Goal: Information Seeking & Learning: Learn about a topic

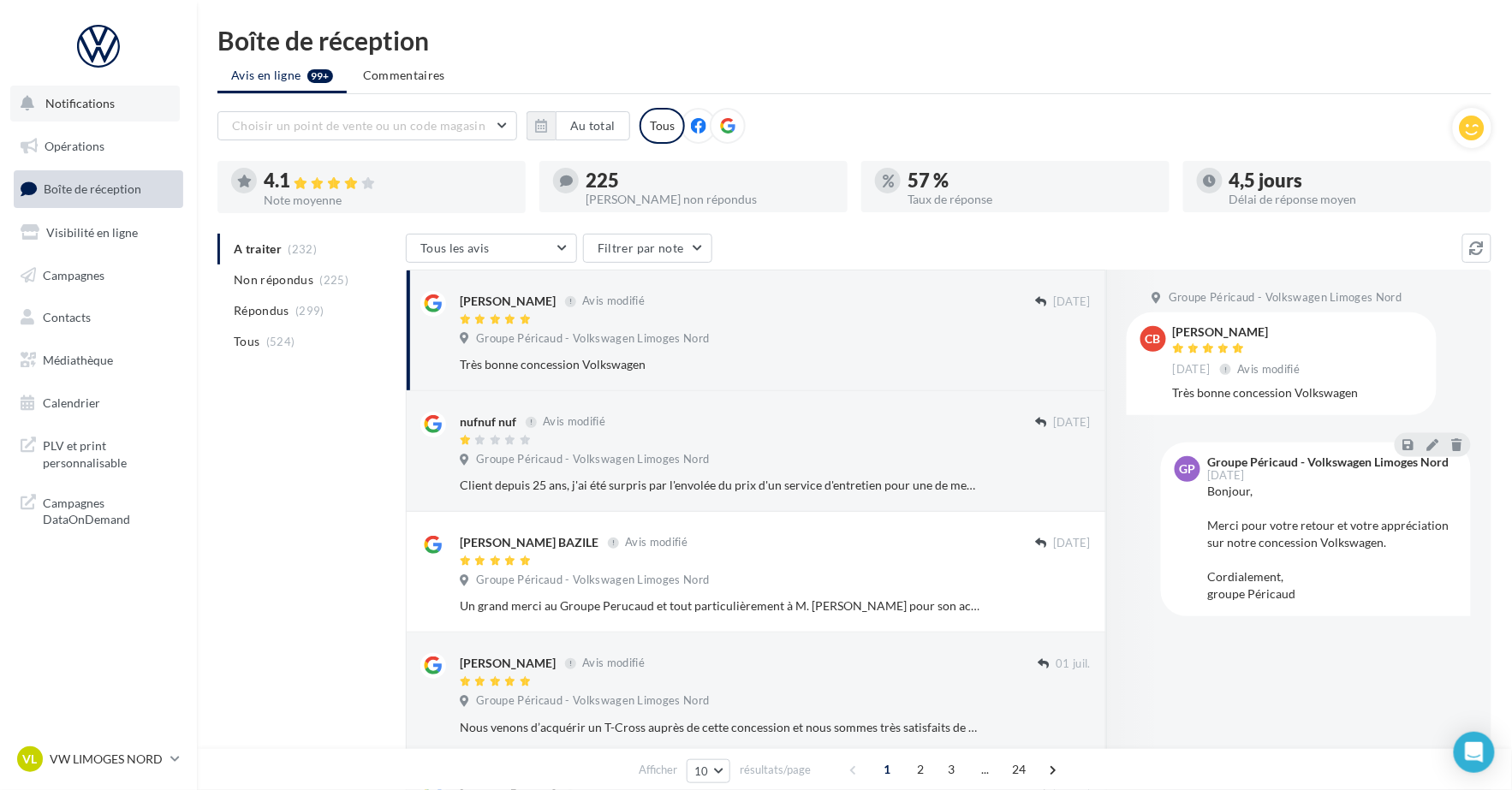
click at [105, 98] on span "Notifications" at bounding box center [80, 103] width 69 height 15
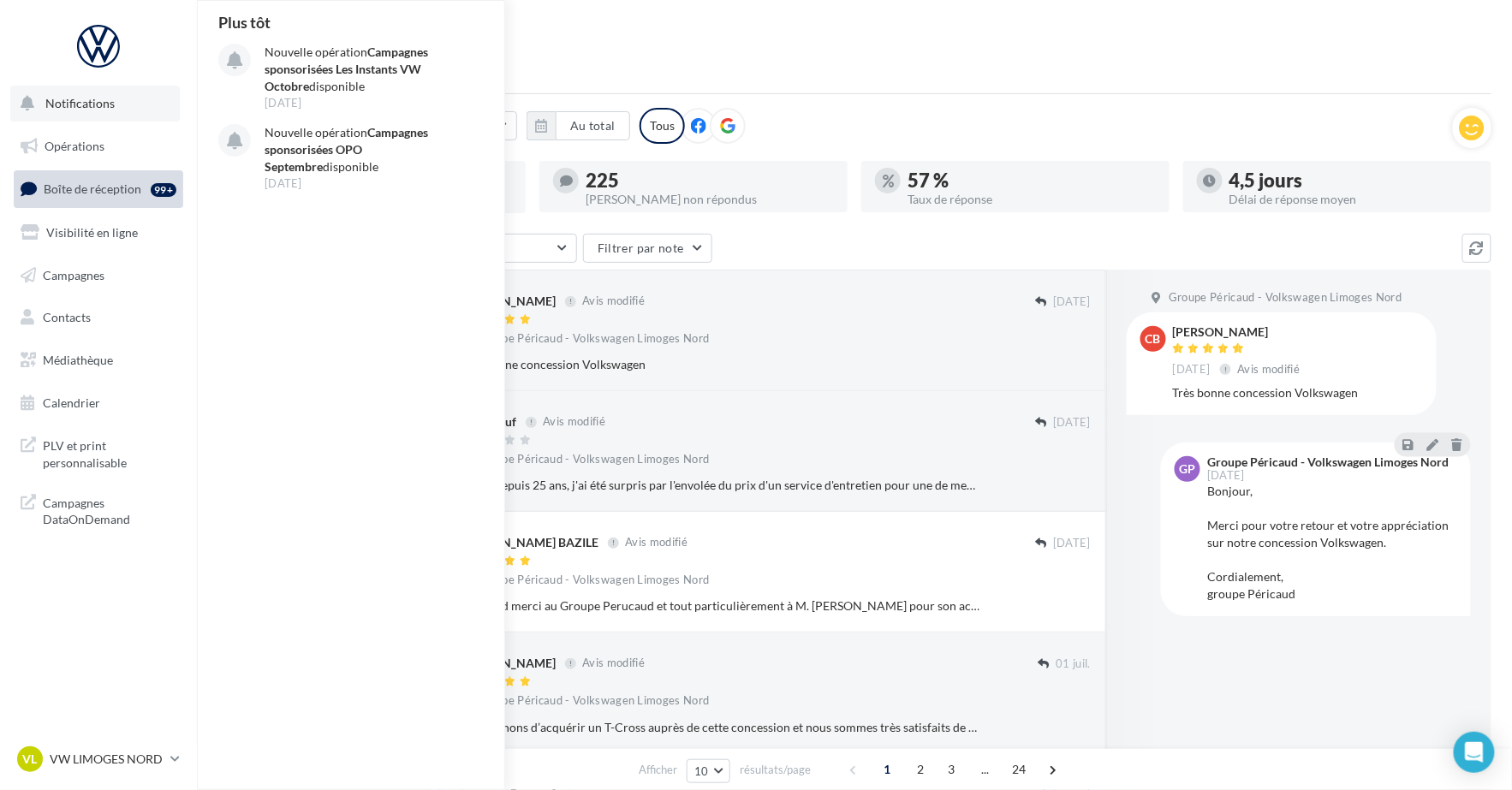
click at [112, 90] on button "Notifications Plus tôt Nouvelle opération Campagnes sponsorisées Les Instants V…" at bounding box center [95, 103] width 169 height 36
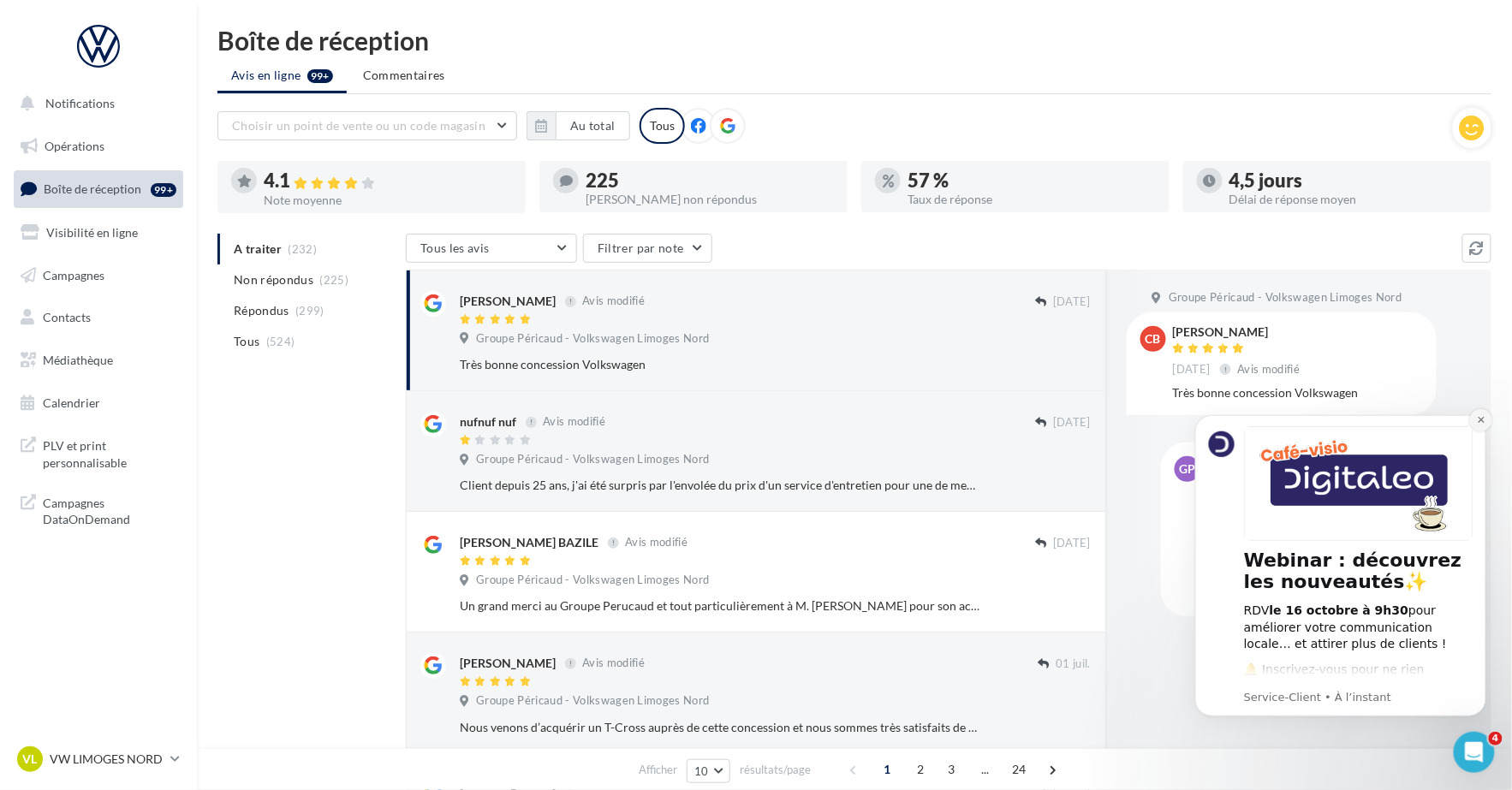
click at [1481, 422] on icon "Dismiss notification" at bounding box center [1480, 419] width 10 height 10
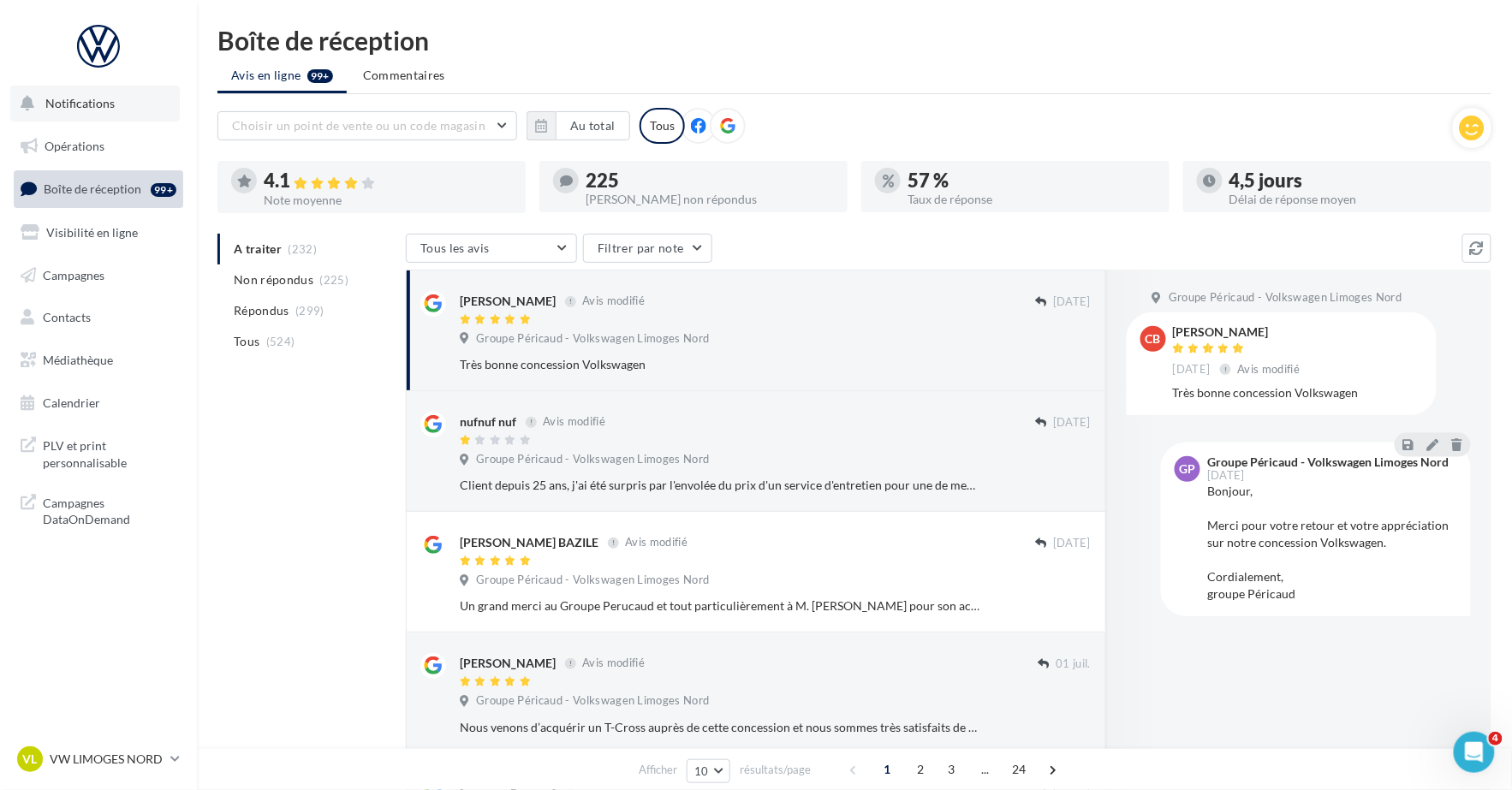
click at [68, 103] on span "Notifications" at bounding box center [80, 103] width 69 height 15
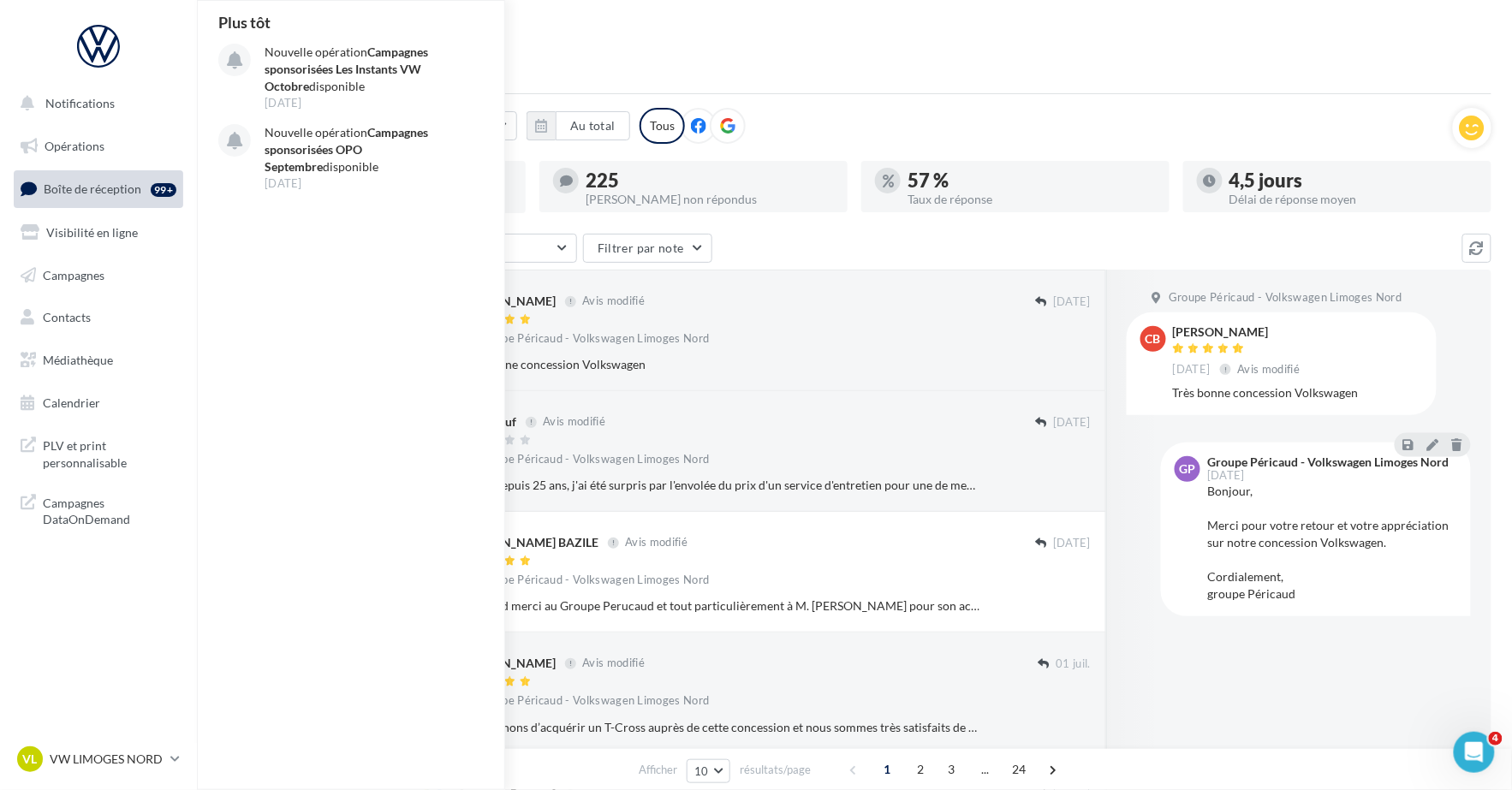
click at [619, 34] on div "Boîte de réception" at bounding box center [854, 40] width 1274 height 25
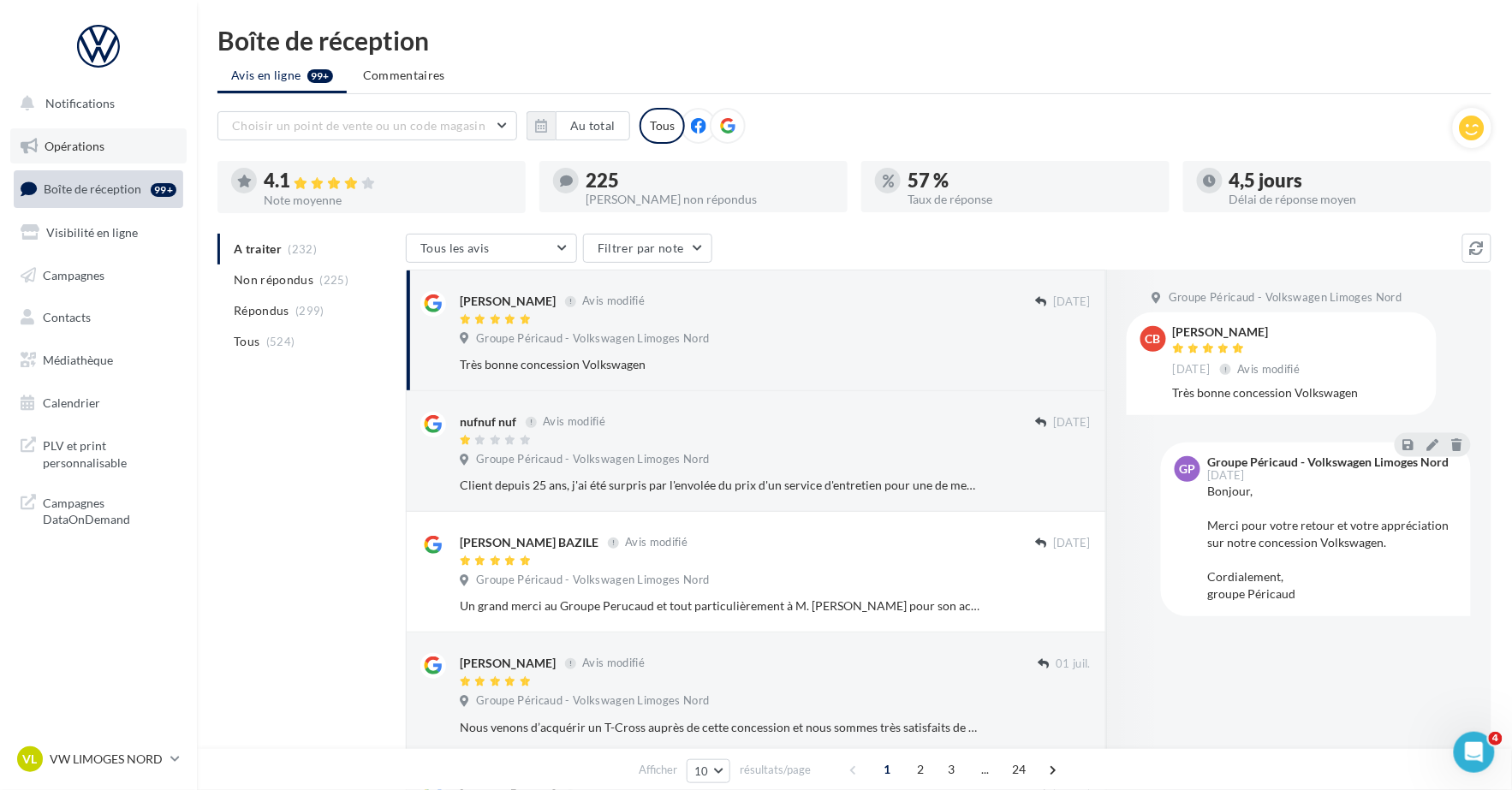
click at [44, 159] on link "Opérations" at bounding box center [98, 146] width 176 height 36
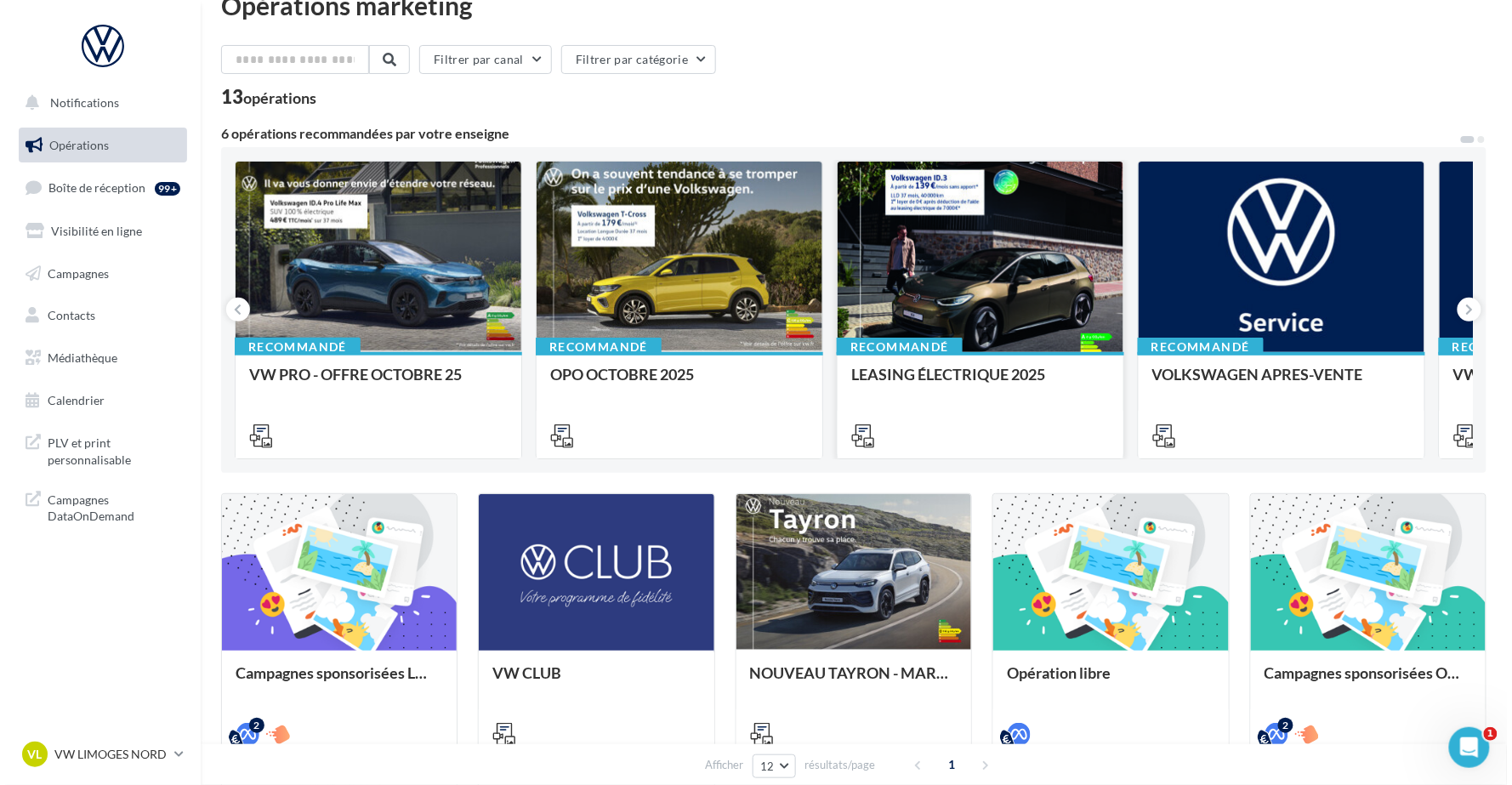
scroll to position [37, 0]
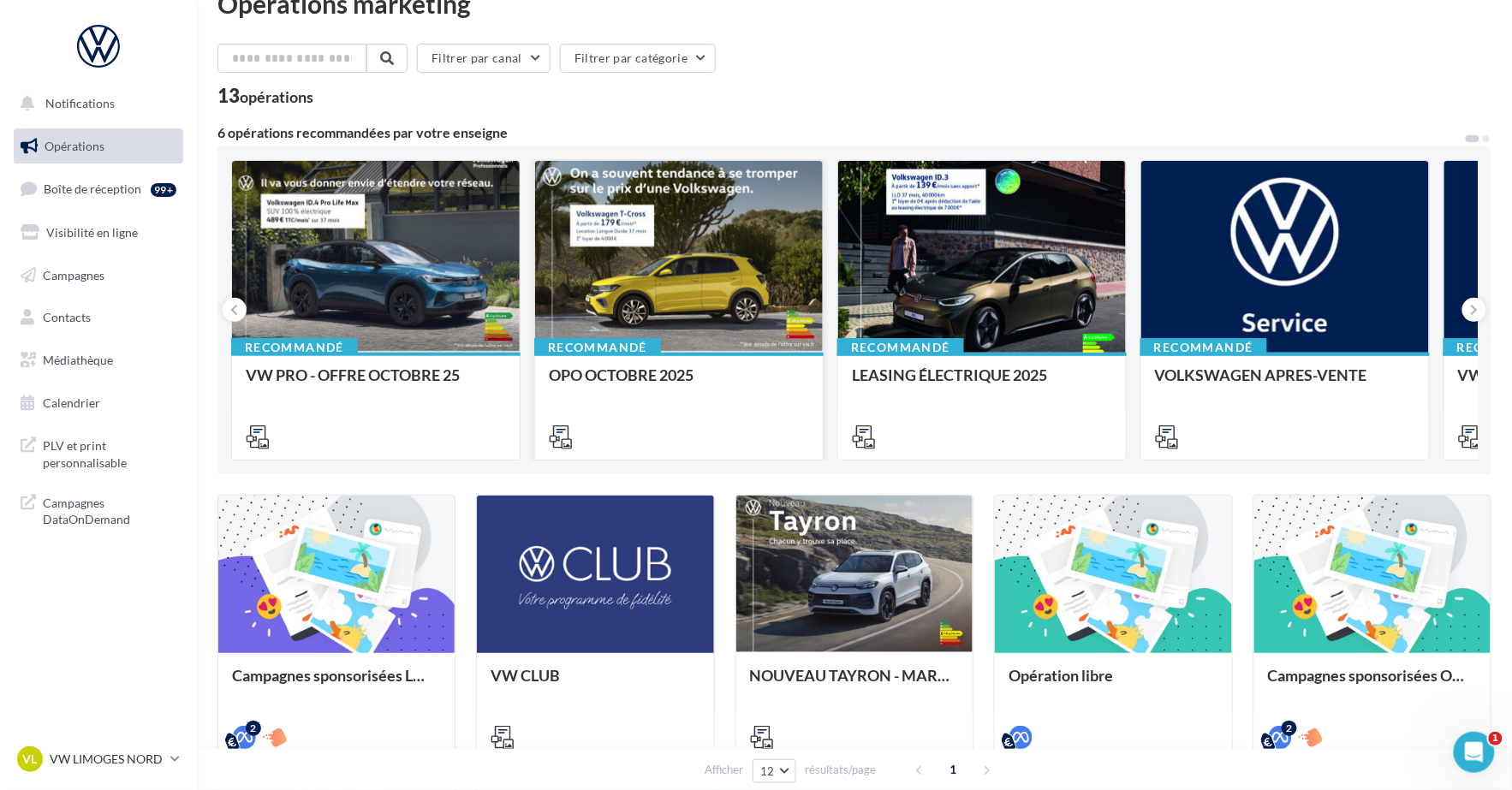
click at [758, 268] on div at bounding box center [679, 257] width 288 height 193
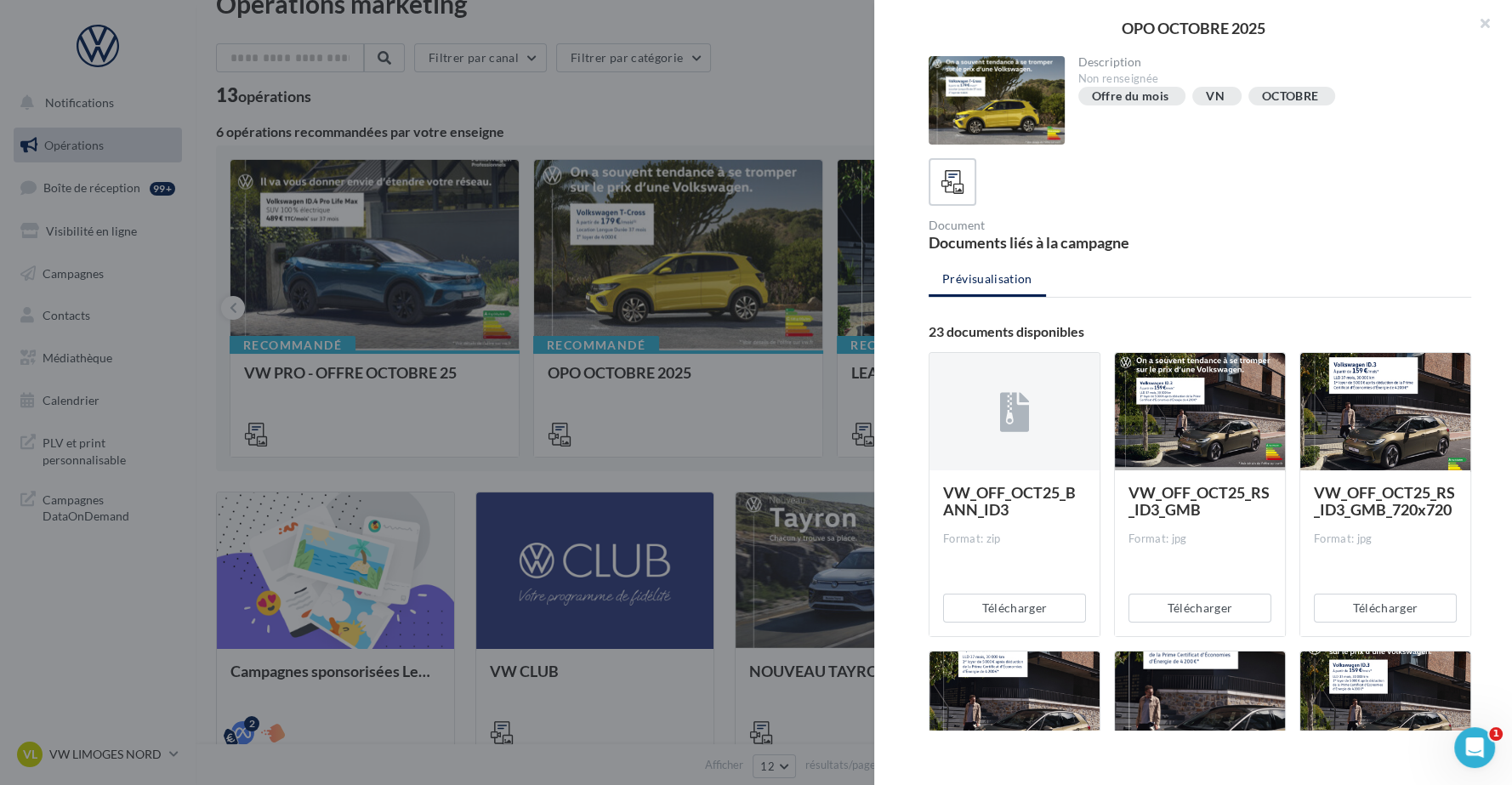
click at [1023, 105] on div at bounding box center [997, 99] width 136 height 88
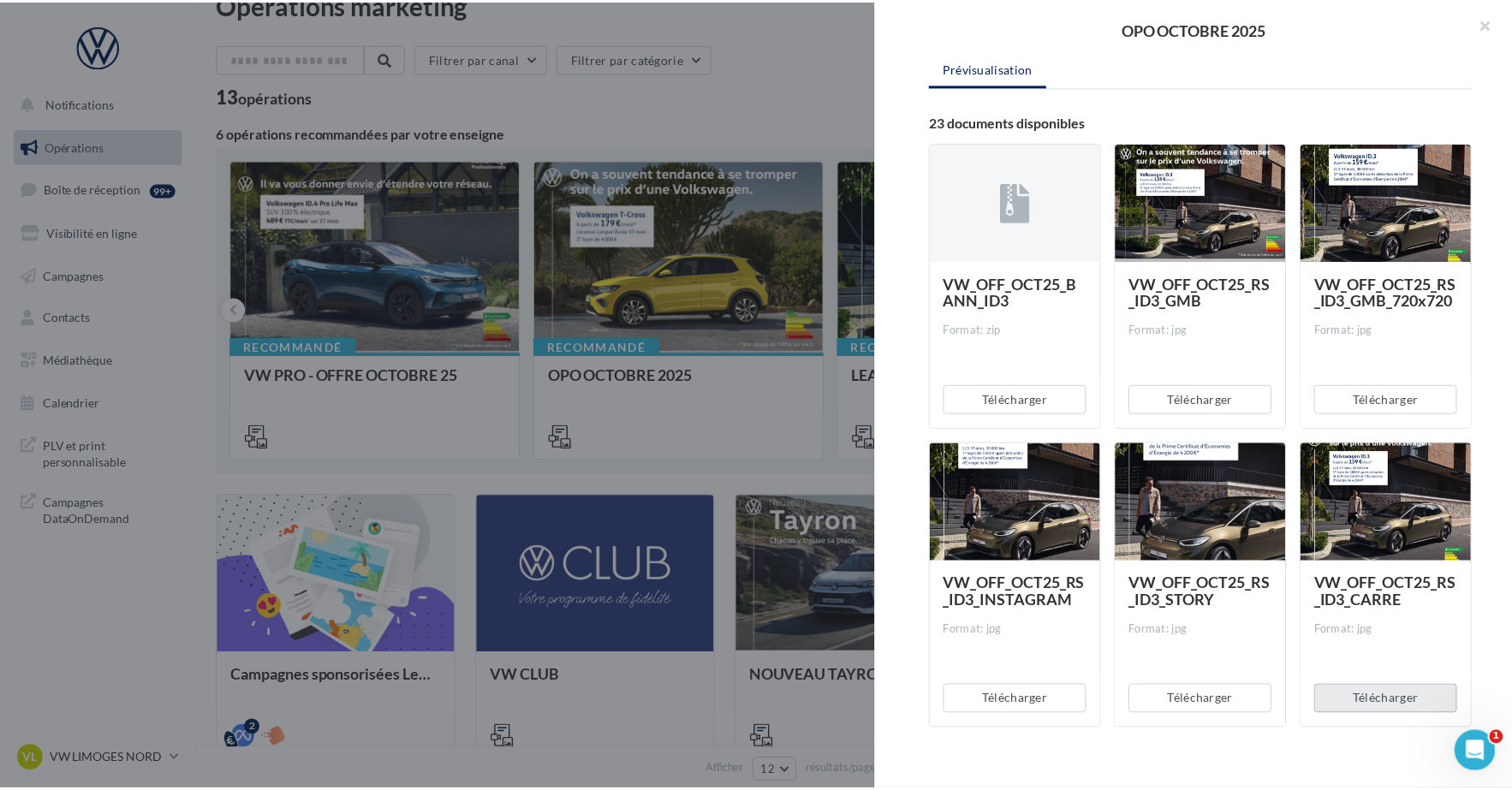
scroll to position [279, 0]
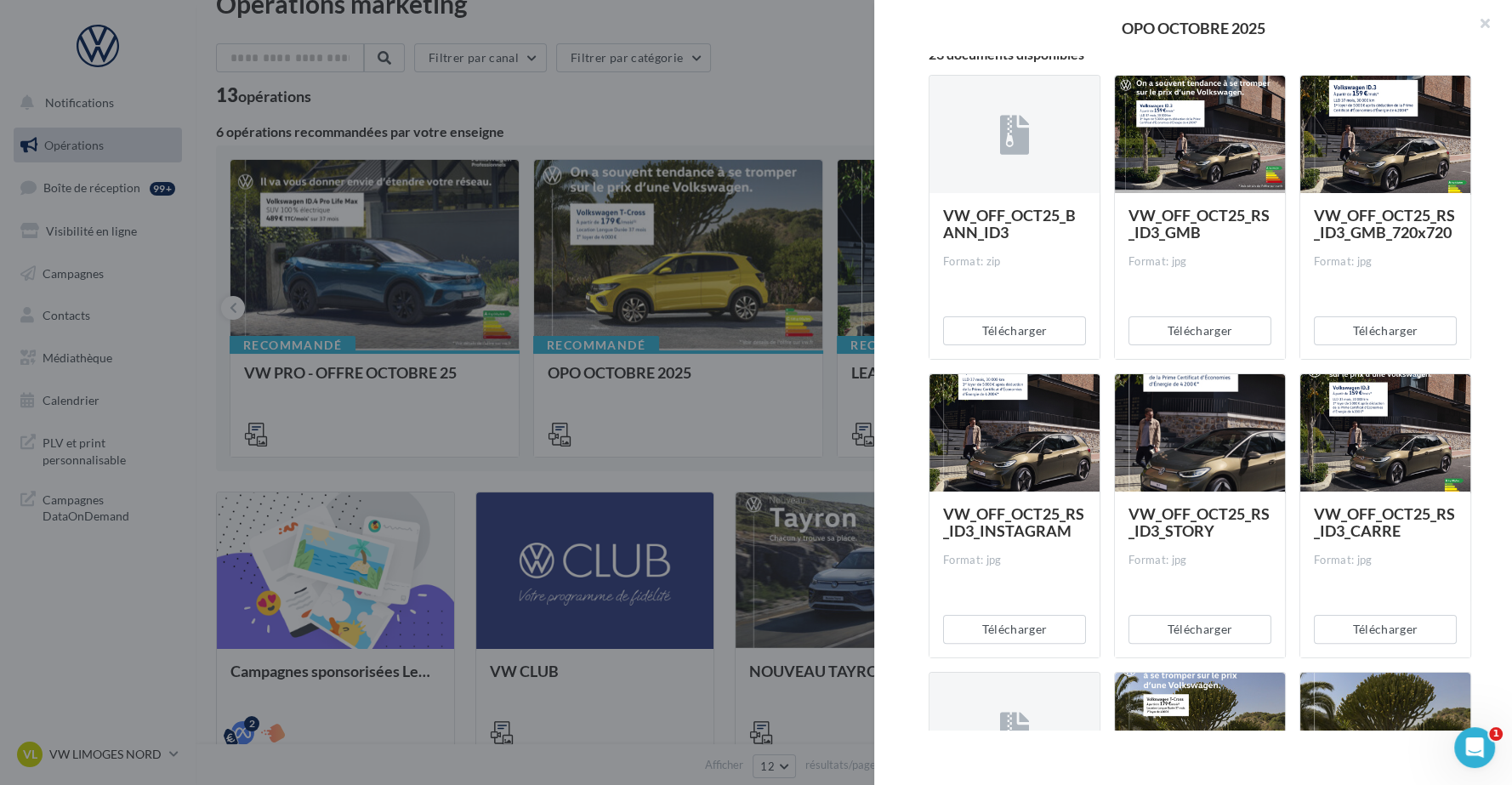
click at [1354, 612] on div "Télécharger" at bounding box center [1385, 629] width 170 height 56
click at [1354, 619] on button "Télécharger" at bounding box center [1385, 629] width 143 height 29
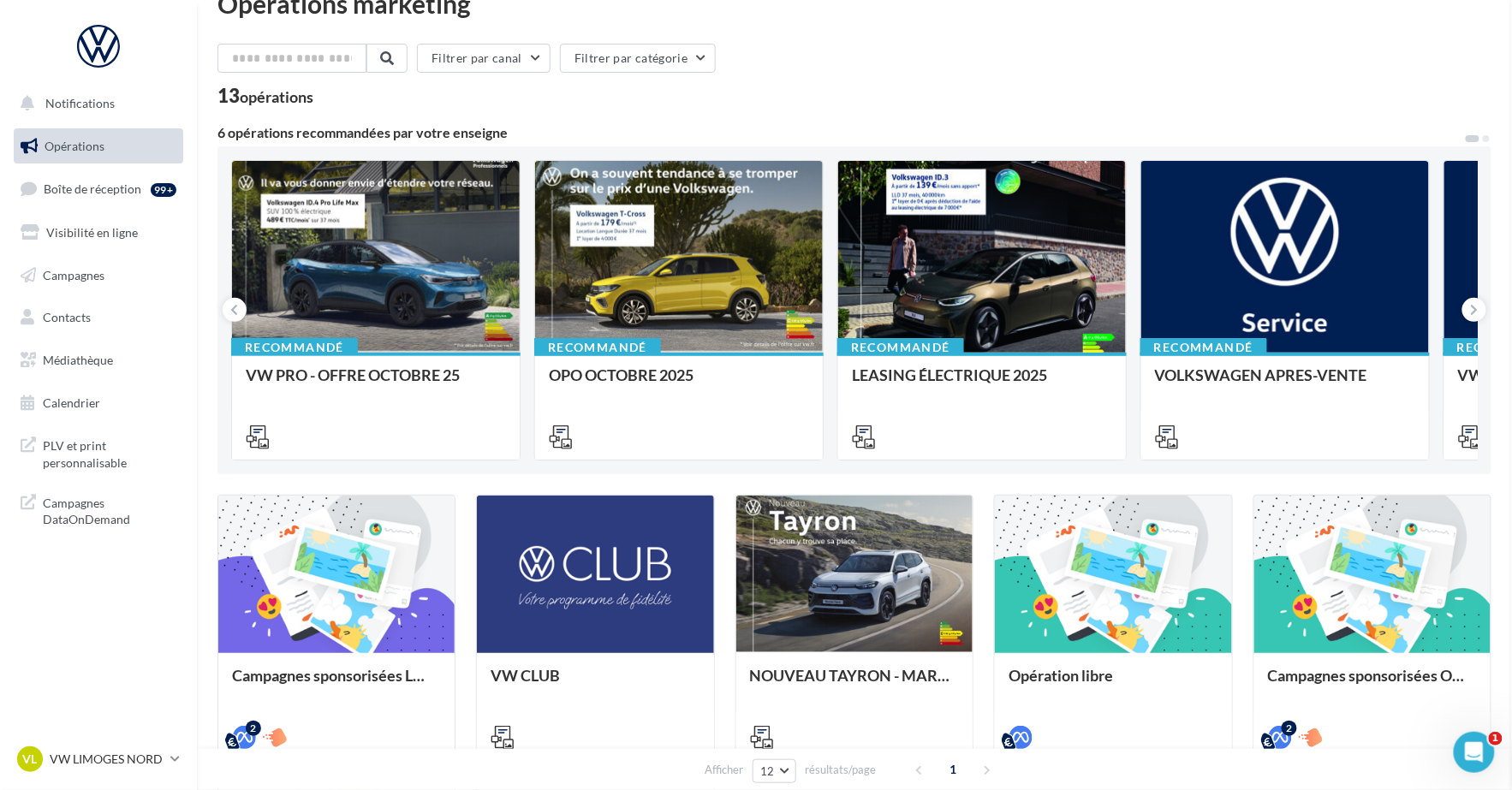
click at [685, 261] on div "Opérations marketing Filtrer par canal Filtrer par catégorie 13 opérations 6 op…" at bounding box center [854, 546] width 1274 height 1111
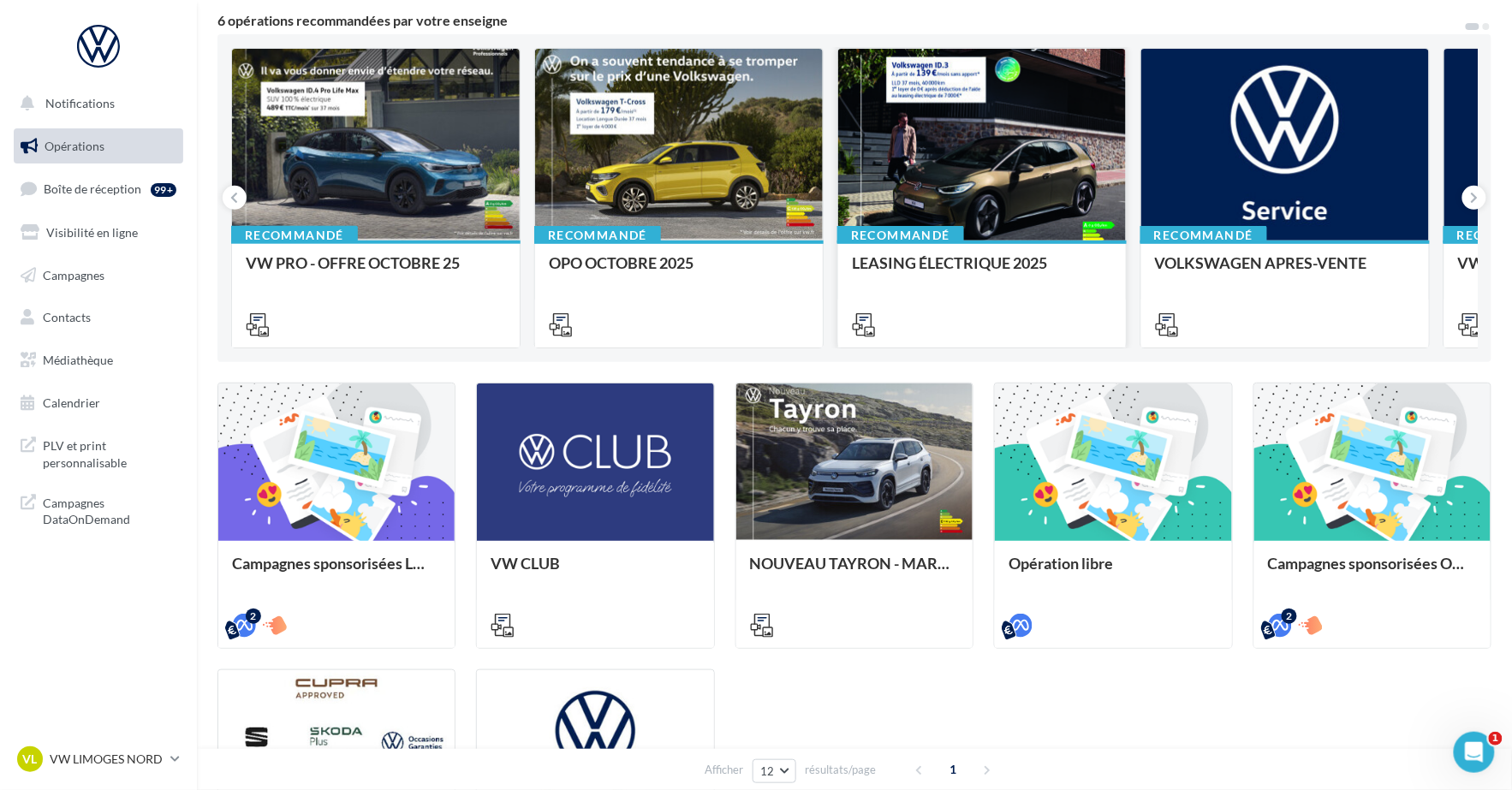
scroll to position [89, 0]
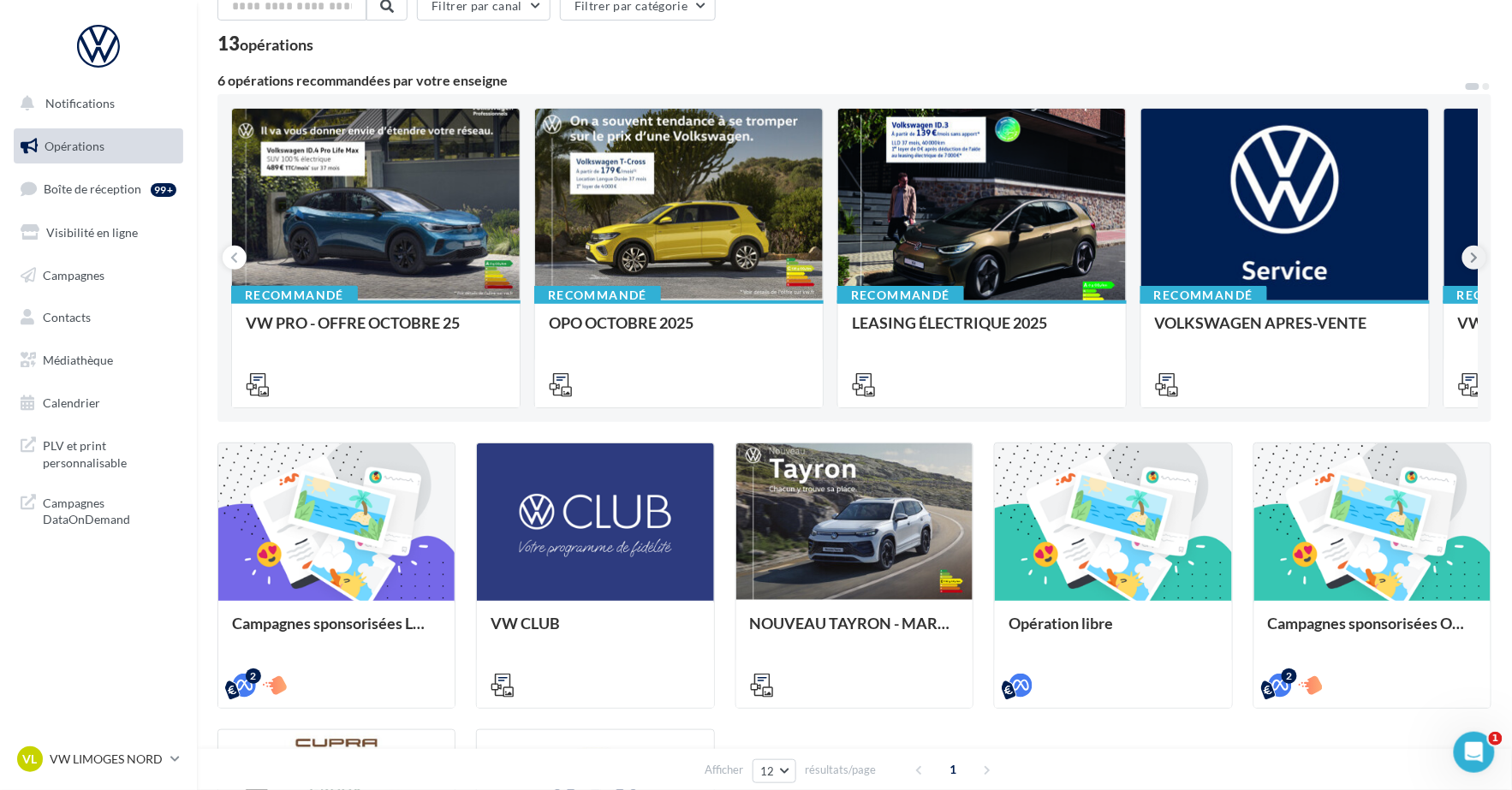
click at [1469, 262] on button at bounding box center [1473, 257] width 24 height 24
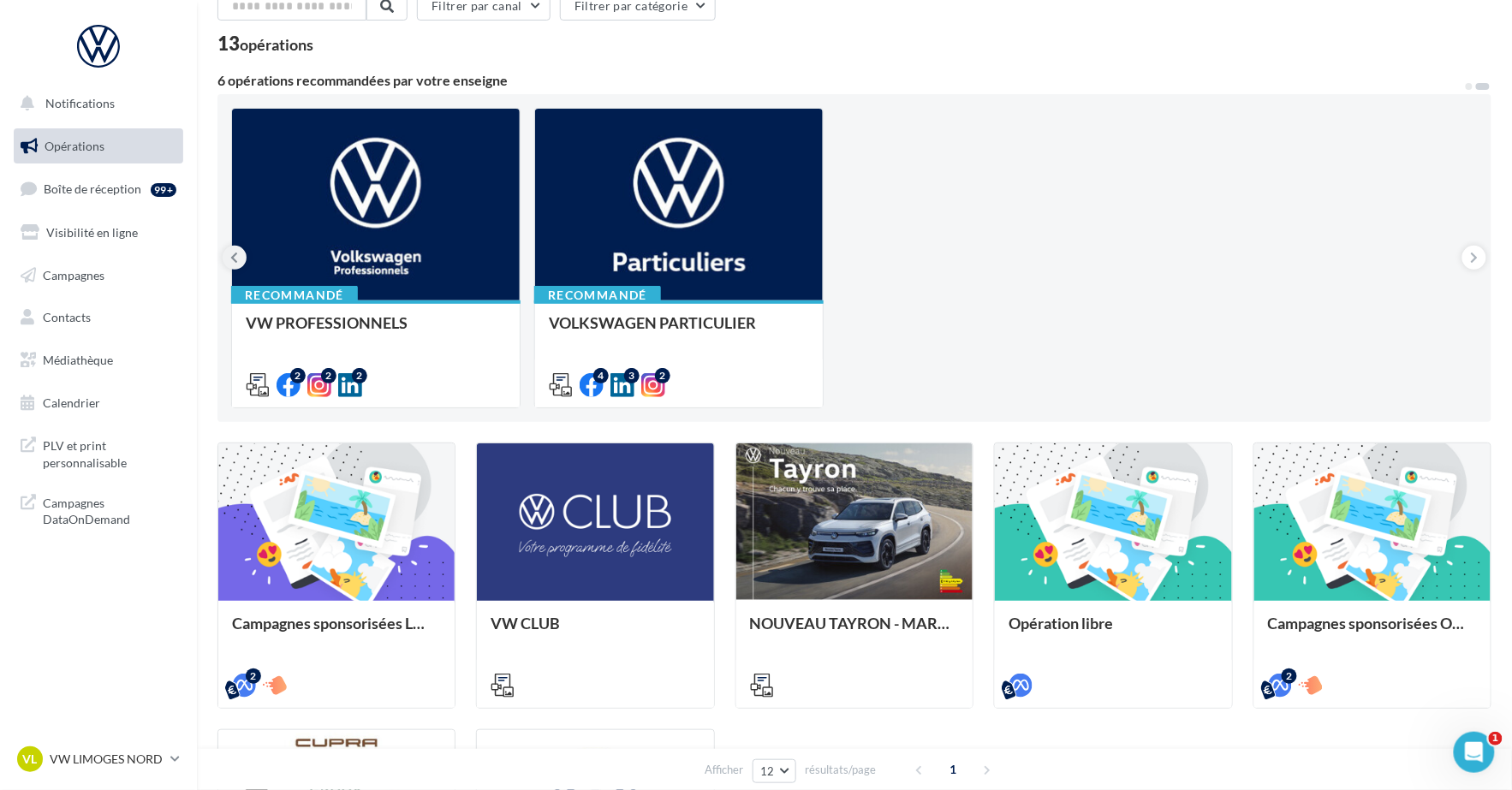
click at [238, 255] on button at bounding box center [234, 257] width 24 height 24
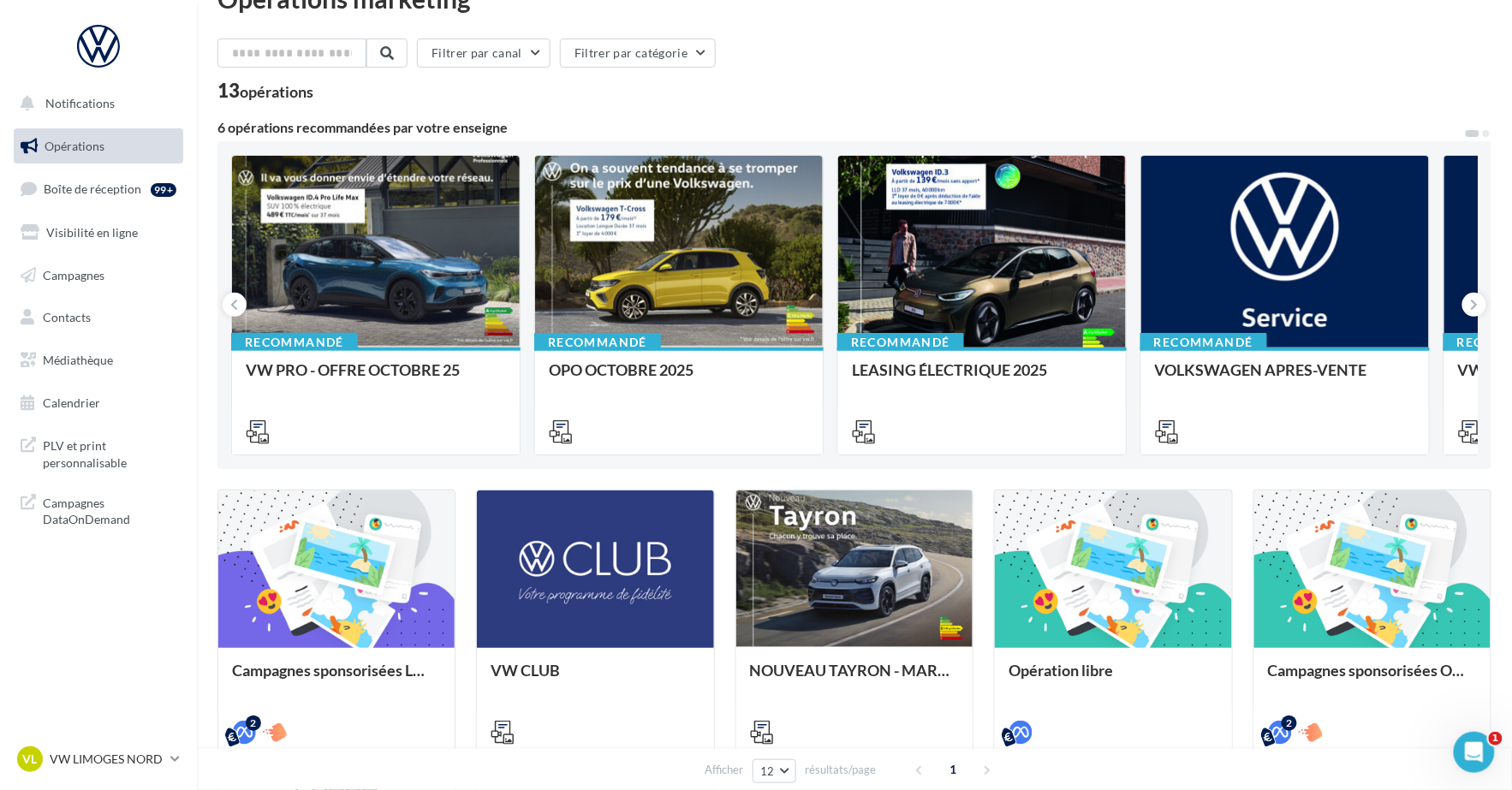
scroll to position [41, 0]
click at [117, 114] on button "Notifications" at bounding box center [95, 103] width 169 height 36
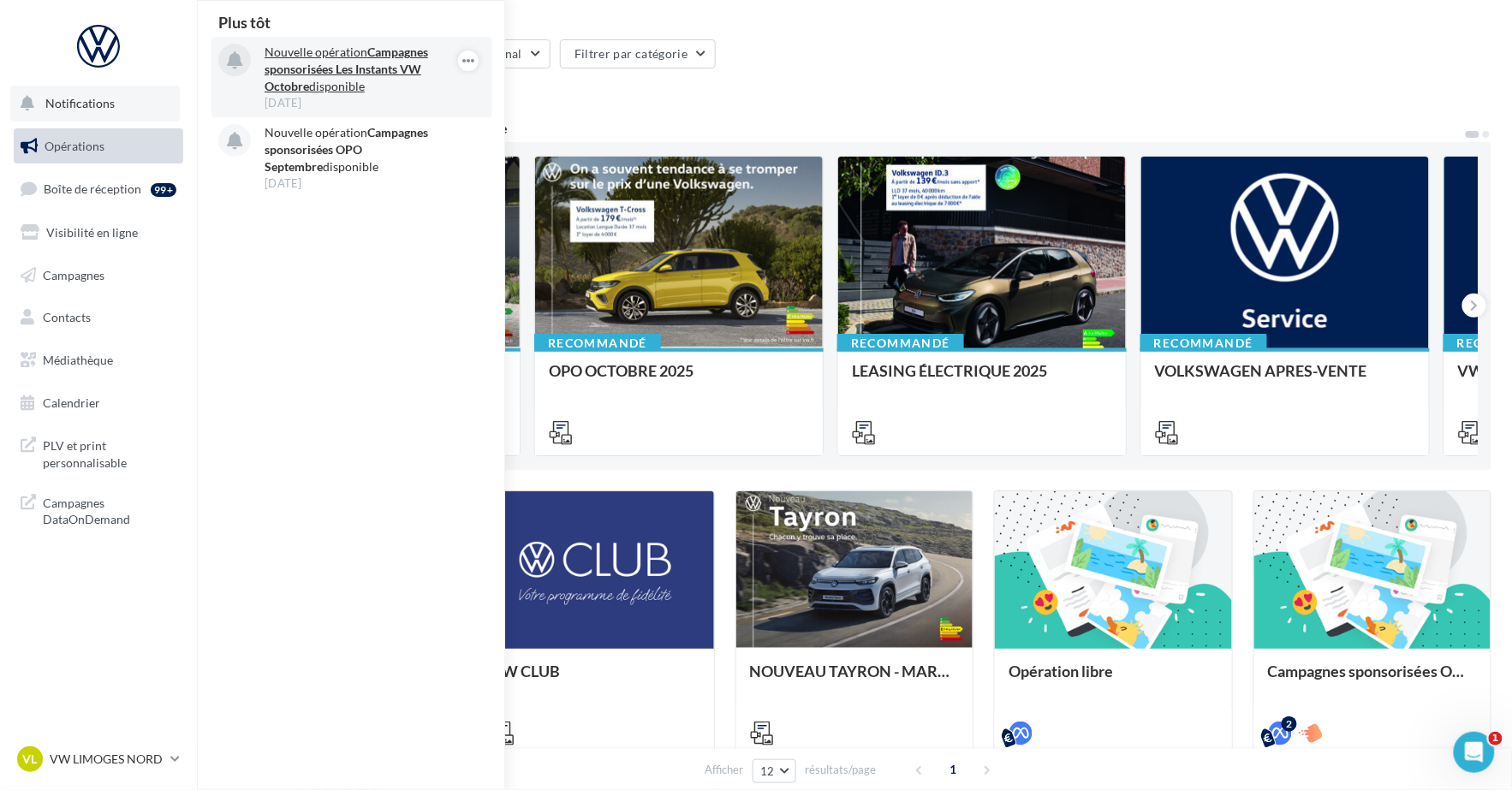
click at [398, 109] on div "[DATE]" at bounding box center [364, 103] width 198 height 16
click at [369, 85] on p "Nouvelle opération Campagnes sponsorisées Les Instants VW Octobre disponible" at bounding box center [364, 69] width 198 height 51
click at [348, 44] on p "Nouvelle opération Campagnes sponsorisées Les Instants VW Octobre disponible" at bounding box center [364, 69] width 198 height 51
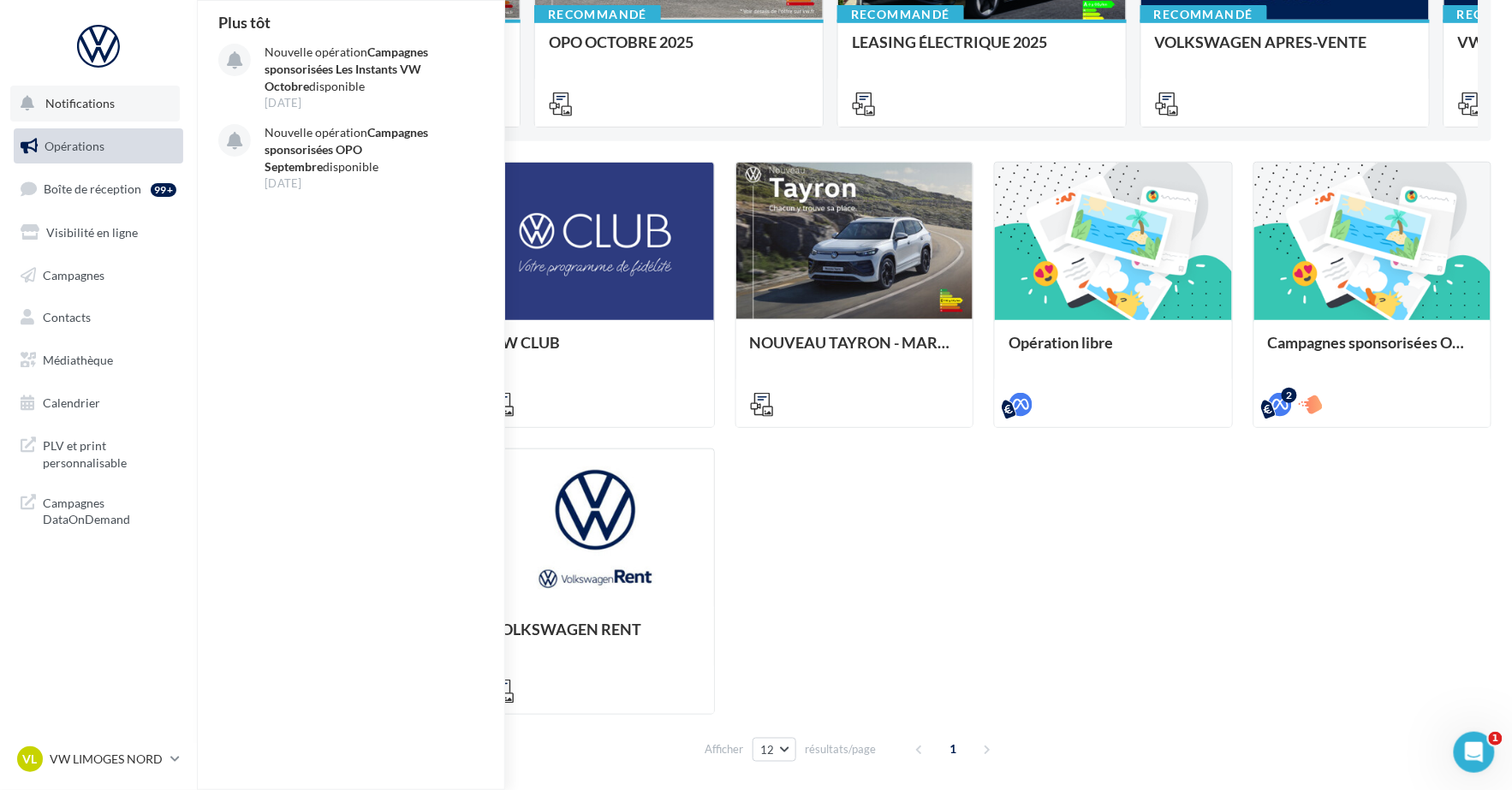
scroll to position [372, 0]
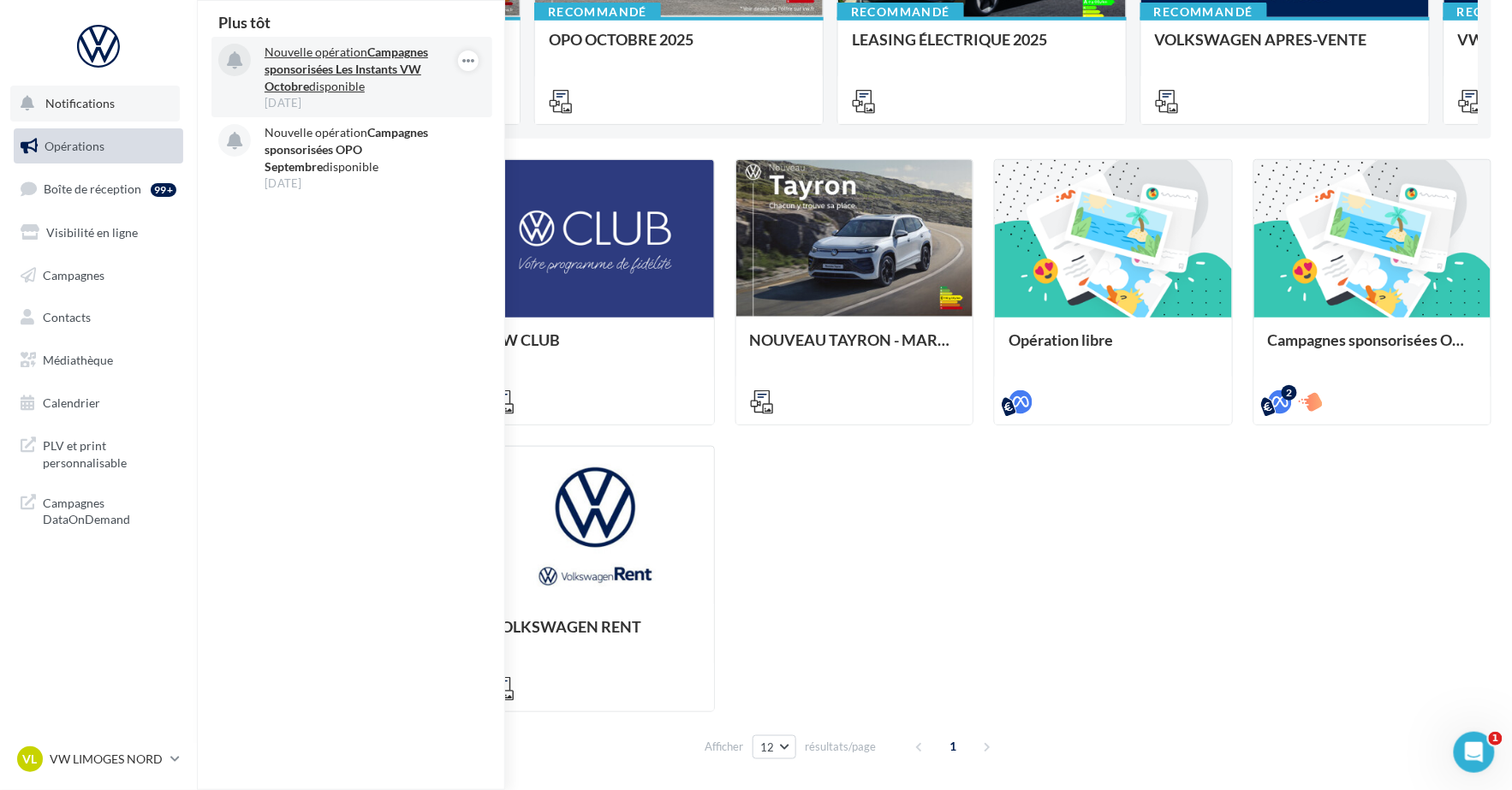
click at [315, 87] on p "Nouvelle opération Campagnes sponsorisées Les Instants VW Octobre disponible" at bounding box center [364, 69] width 198 height 51
click at [472, 59] on icon "button" at bounding box center [468, 61] width 14 height 20
click at [402, 310] on div "Plus tôt Nouvelle opération Campagnes sponsorisées Les Instants VW Octobre disp…" at bounding box center [351, 395] width 308 height 788
click at [473, 56] on icon "button" at bounding box center [468, 61] width 14 height 20
click at [467, 72] on div at bounding box center [468, 61] width 34 height 34
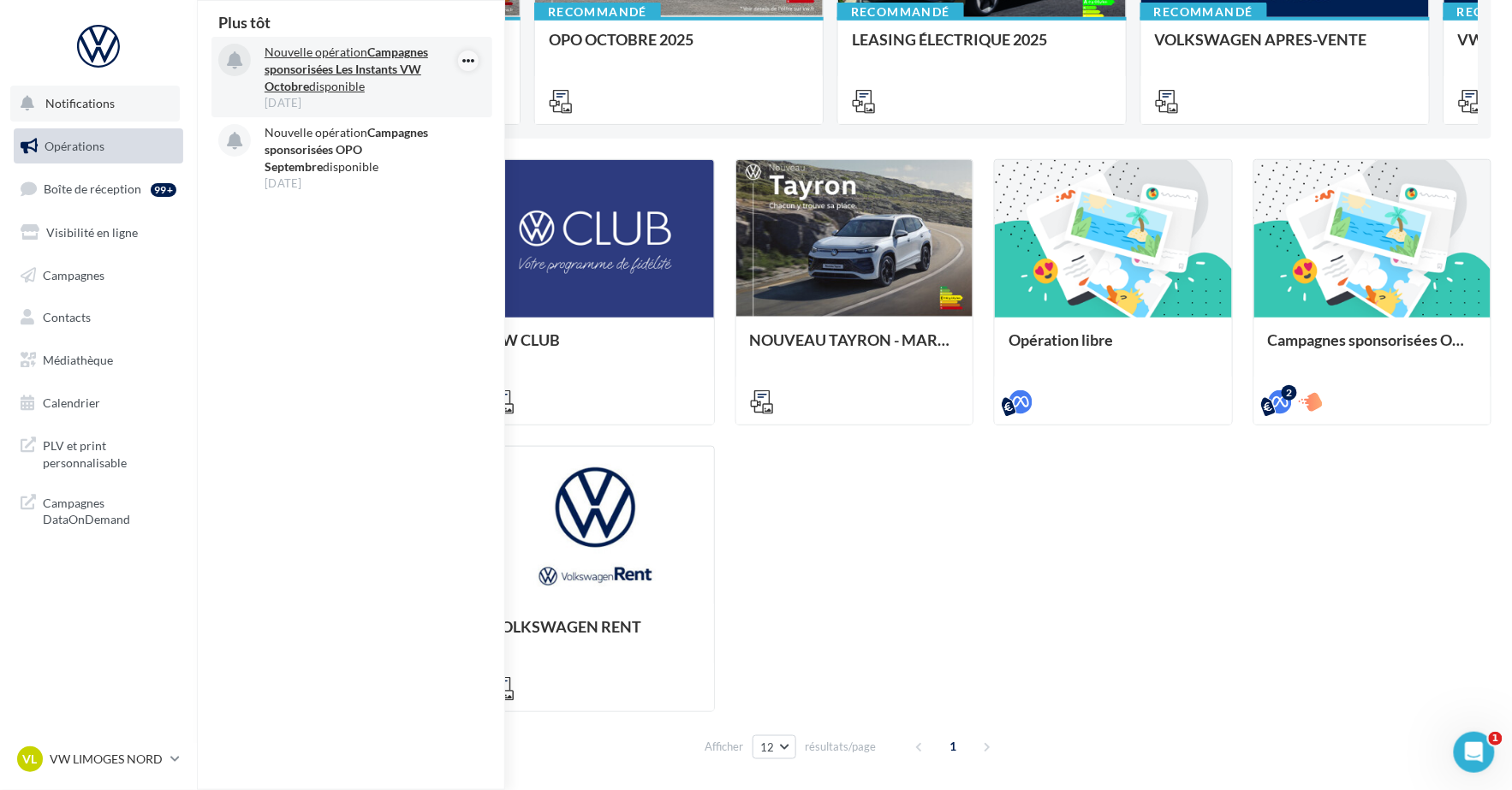
click at [467, 66] on icon "button" at bounding box center [468, 61] width 14 height 20
click at [405, 134] on button "Découvrir cette opération" at bounding box center [382, 133] width 193 height 40
